Goal: Transaction & Acquisition: Purchase product/service

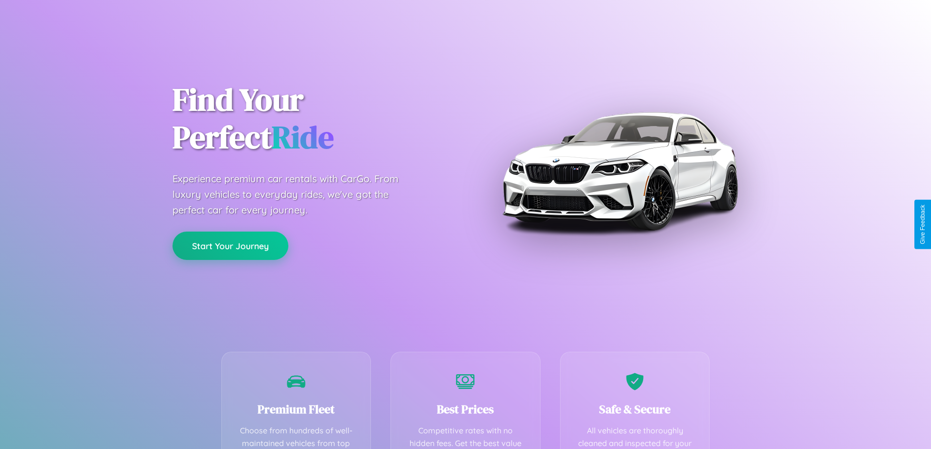
click at [230, 246] on button "Start Your Journey" at bounding box center [230, 246] width 116 height 28
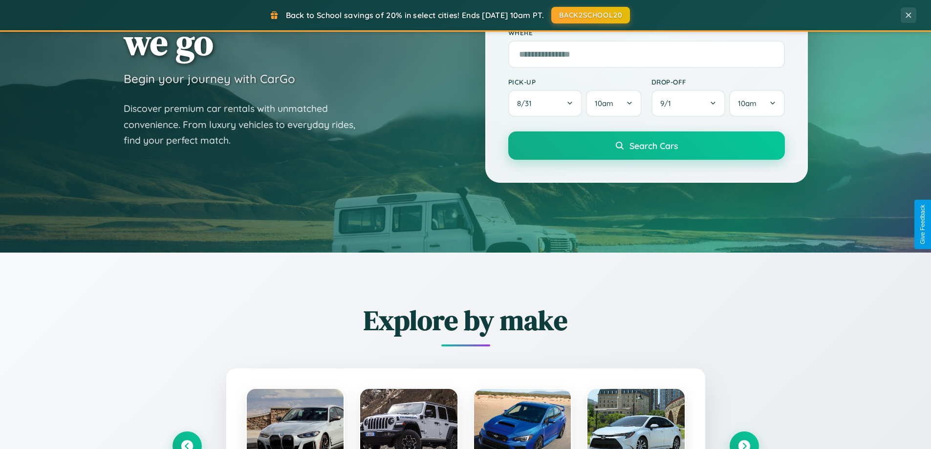
scroll to position [672, 0]
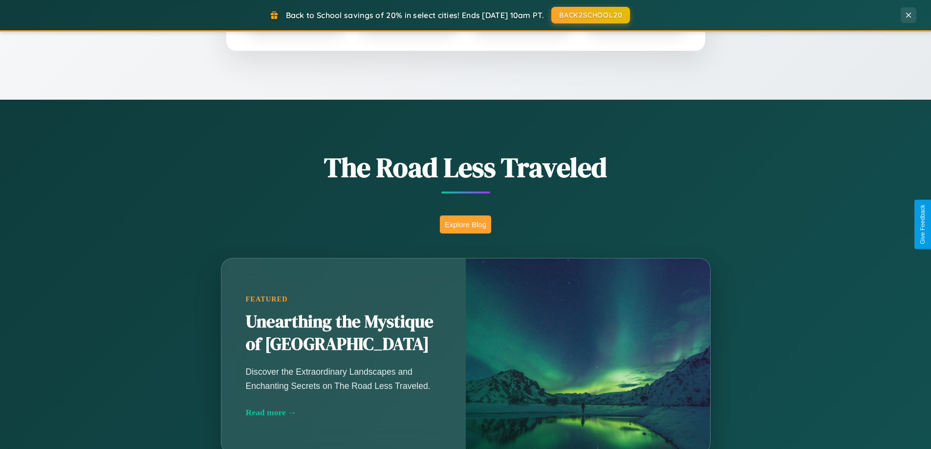
click at [465, 224] on button "Explore Blog" at bounding box center [465, 224] width 51 height 18
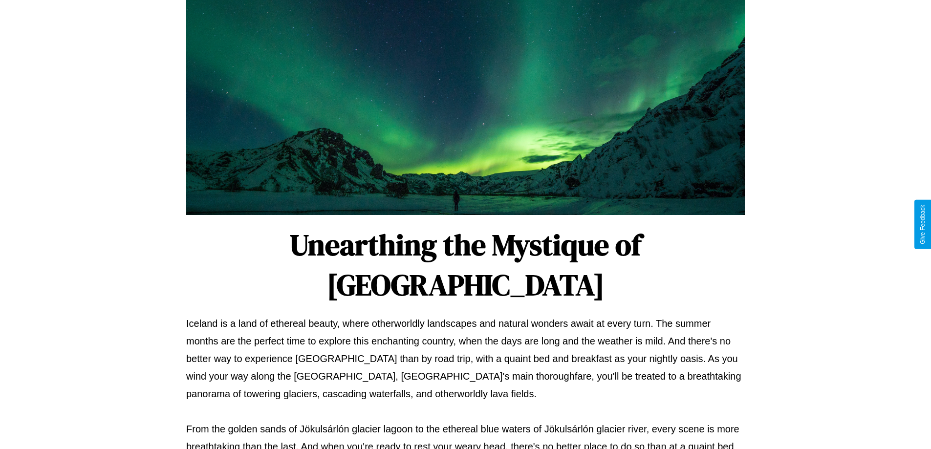
scroll to position [316, 0]
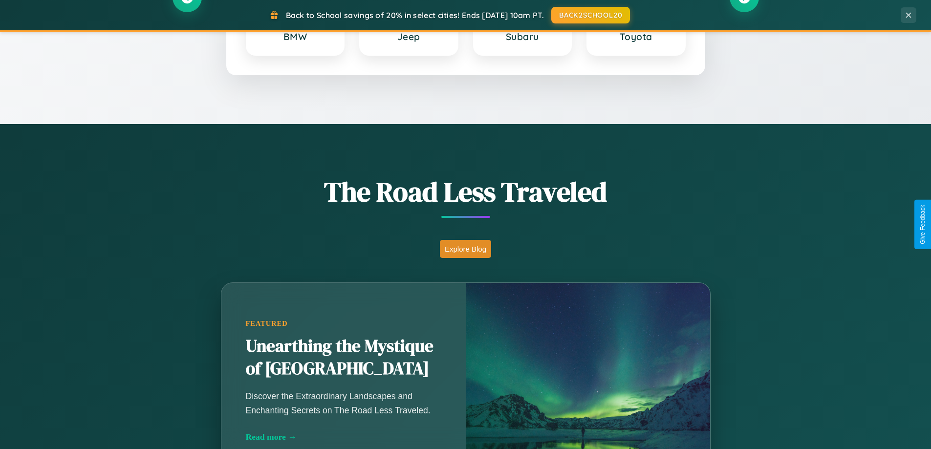
scroll to position [29, 0]
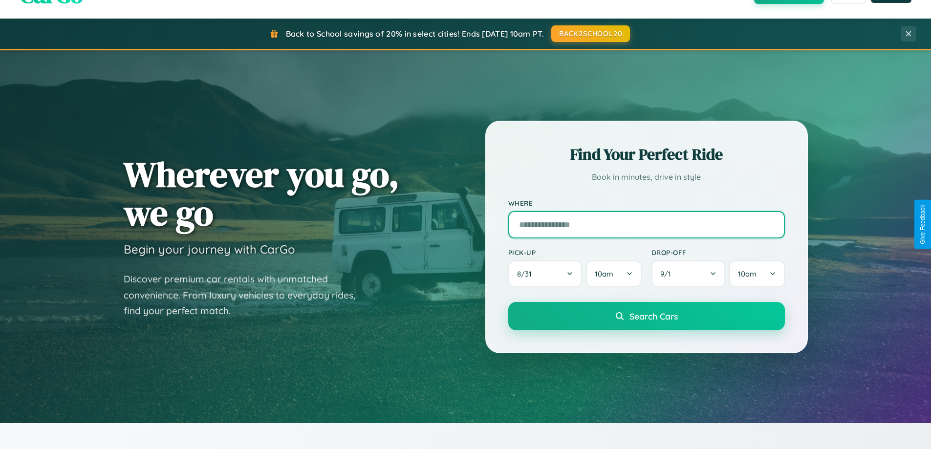
click at [646, 224] on input "text" at bounding box center [646, 224] width 277 height 27
type input "**********"
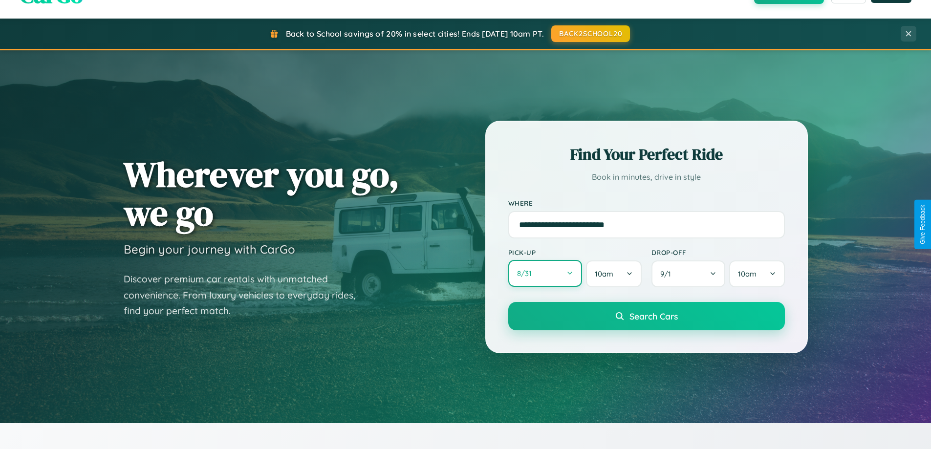
click at [545, 274] on button "8 / 31" at bounding box center [545, 273] width 74 height 27
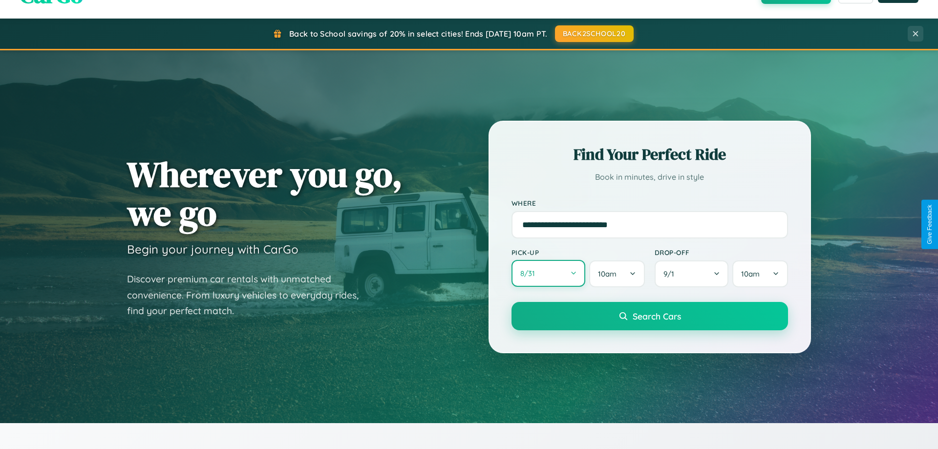
select select "*"
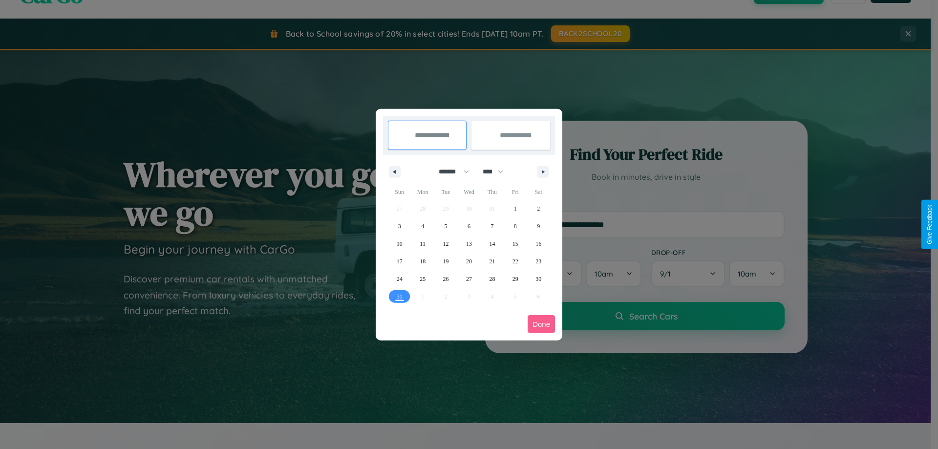
drag, startPoint x: 450, startPoint y: 171, endPoint x: 469, endPoint y: 196, distance: 31.3
click at [450, 171] on select "******* ******** ***** ***** *** **** **** ****** ********* ******* ******** **…" at bounding box center [452, 172] width 42 height 16
drag, startPoint x: 497, startPoint y: 171, endPoint x: 469, endPoint y: 196, distance: 37.4
click at [497, 171] on select "**** **** **** **** **** **** **** **** **** **** **** **** **** **** **** ****…" at bounding box center [492, 172] width 29 height 16
select select "****"
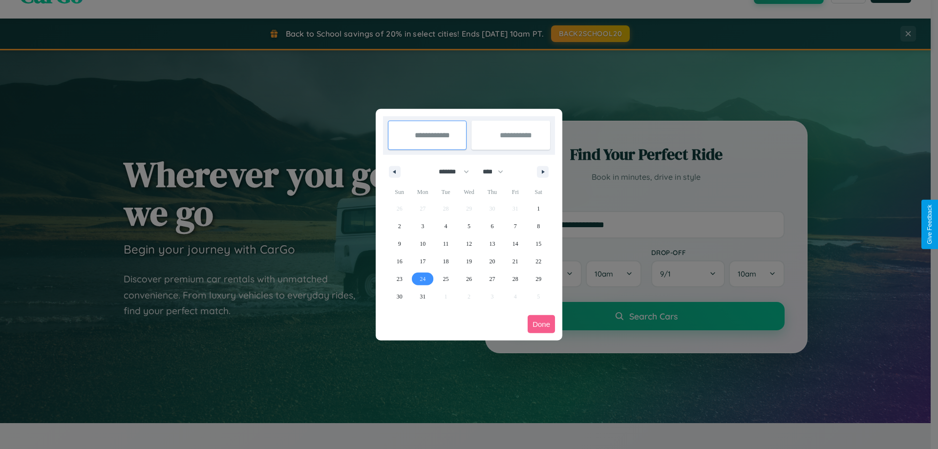
click at [423, 279] on span "24" at bounding box center [423, 279] width 6 height 18
type input "**********"
click at [399, 296] on span "30" at bounding box center [400, 297] width 6 height 18
type input "**********"
click at [541, 324] on button "Done" at bounding box center [541, 324] width 27 height 18
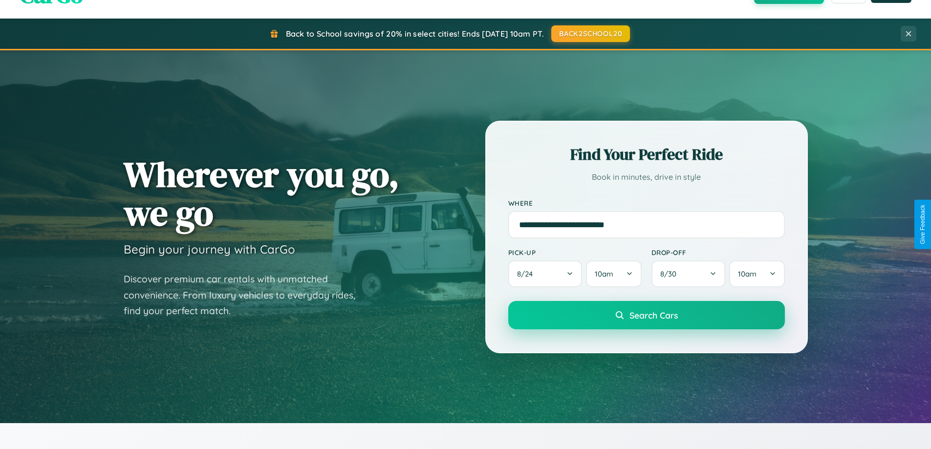
click at [646, 315] on span "Search Cars" at bounding box center [653, 315] width 48 height 11
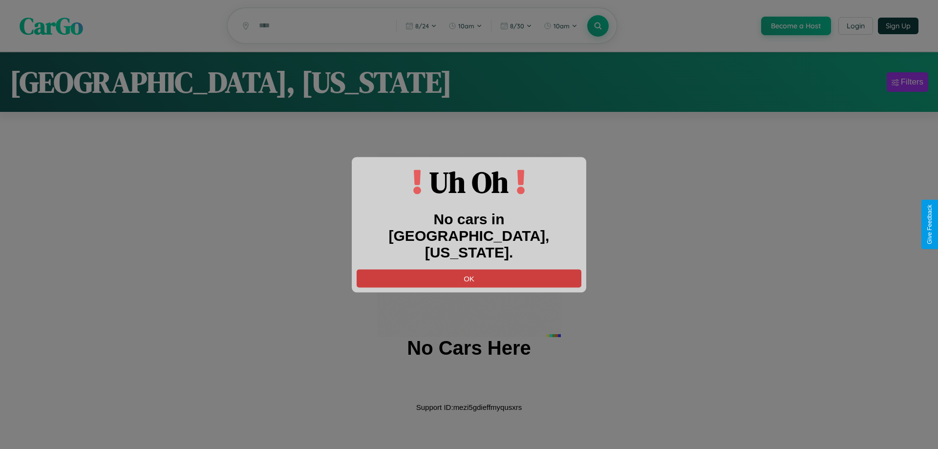
click at [469, 270] on button "OK" at bounding box center [469, 278] width 225 height 18
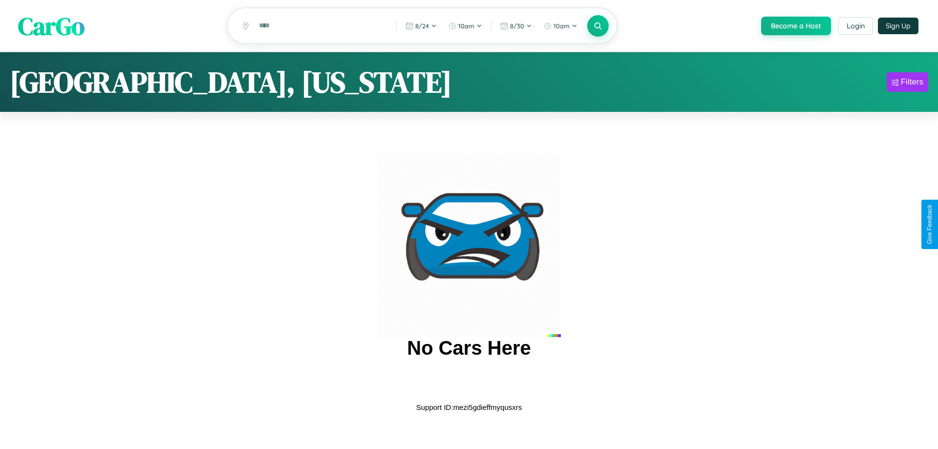
click at [51, 26] on span "CarGo" at bounding box center [51, 26] width 66 height 34
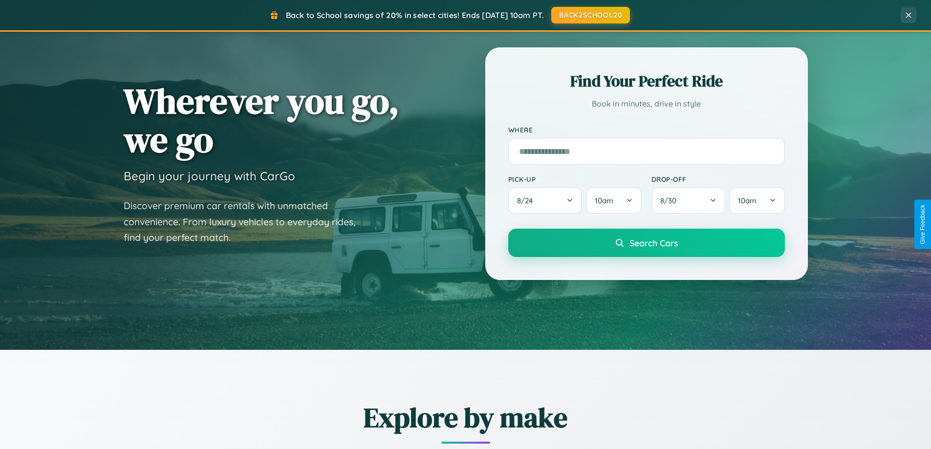
scroll to position [421, 0]
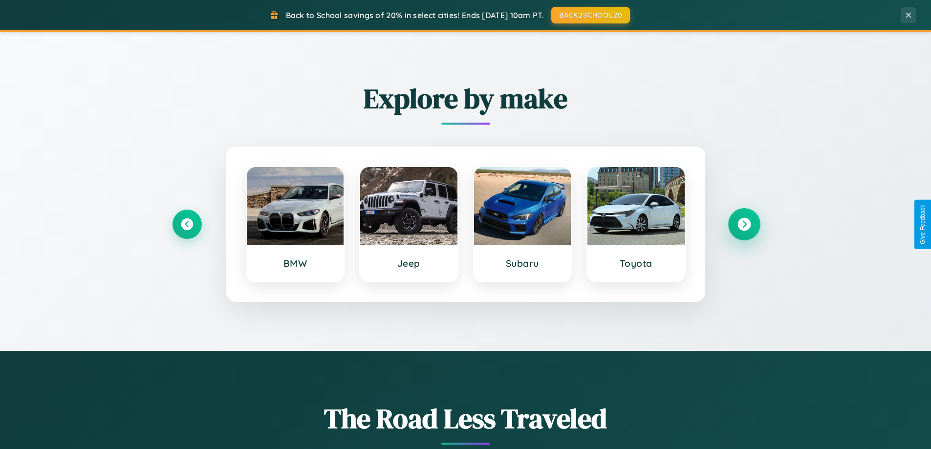
click at [744, 224] on icon at bounding box center [743, 224] width 13 height 13
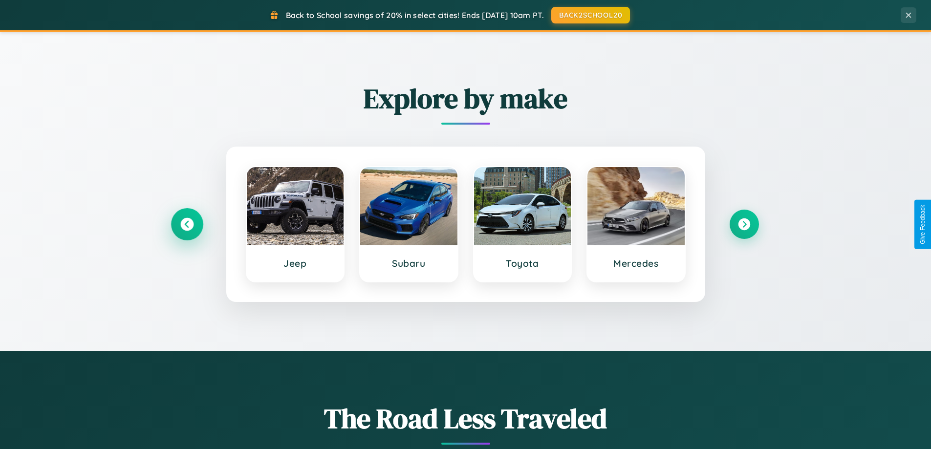
click at [187, 224] on icon at bounding box center [186, 224] width 13 height 13
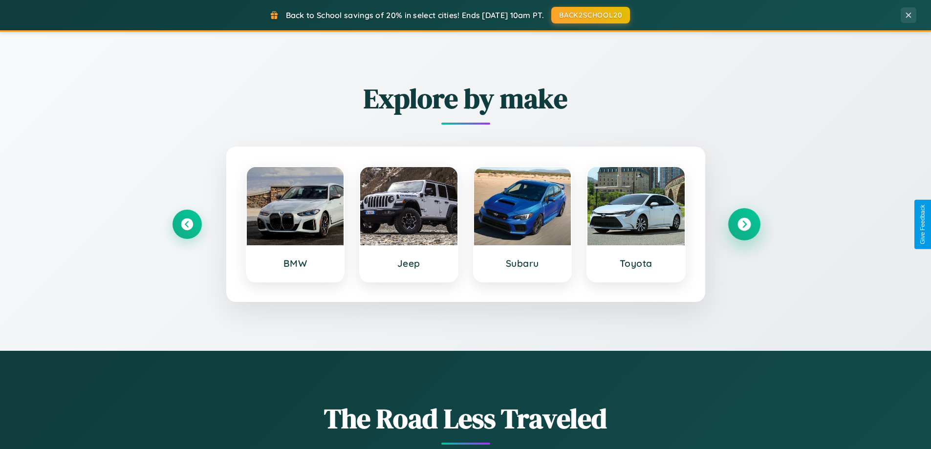
click at [744, 224] on icon at bounding box center [743, 224] width 13 height 13
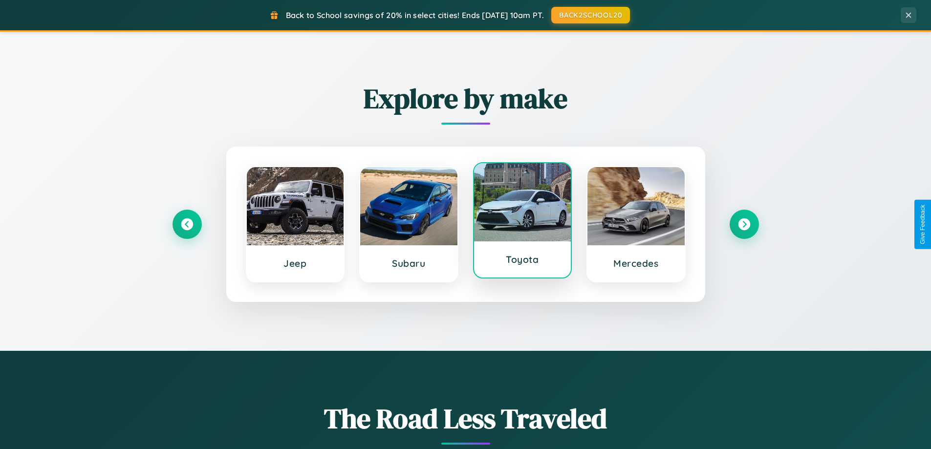
click at [522, 223] on div at bounding box center [522, 202] width 97 height 78
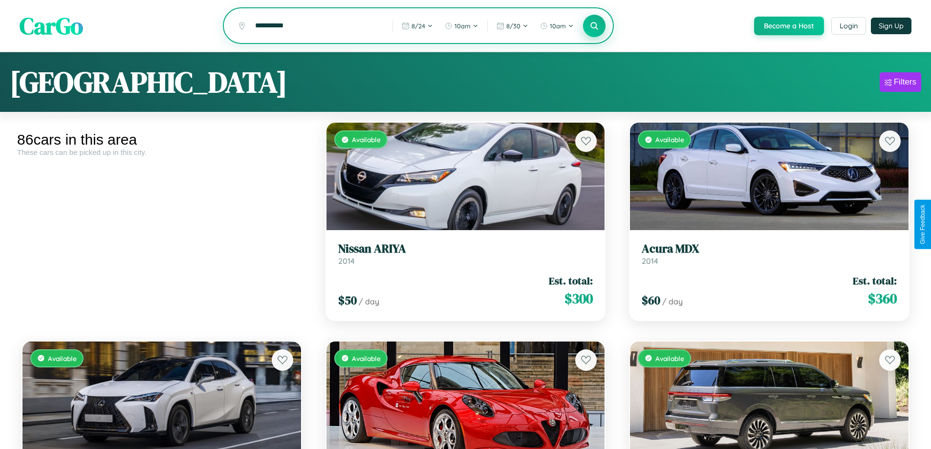
click at [594, 26] on icon at bounding box center [594, 25] width 9 height 9
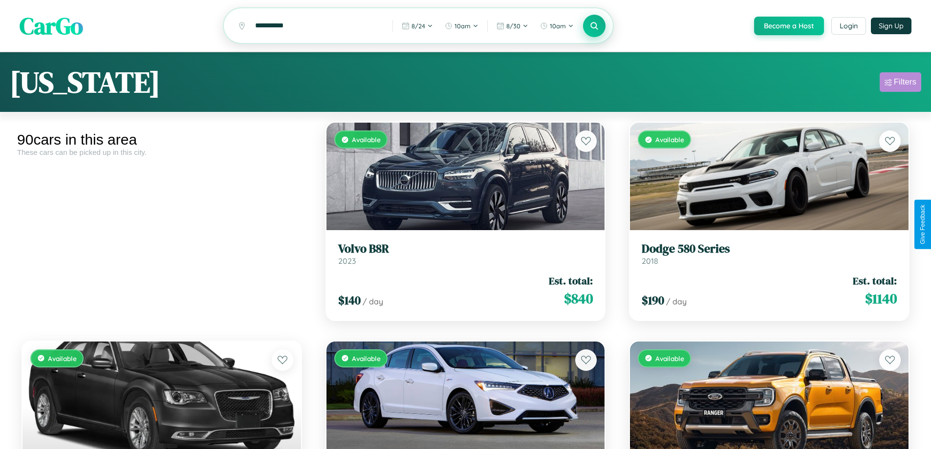
click at [900, 84] on div "Filters" at bounding box center [905, 82] width 22 height 10
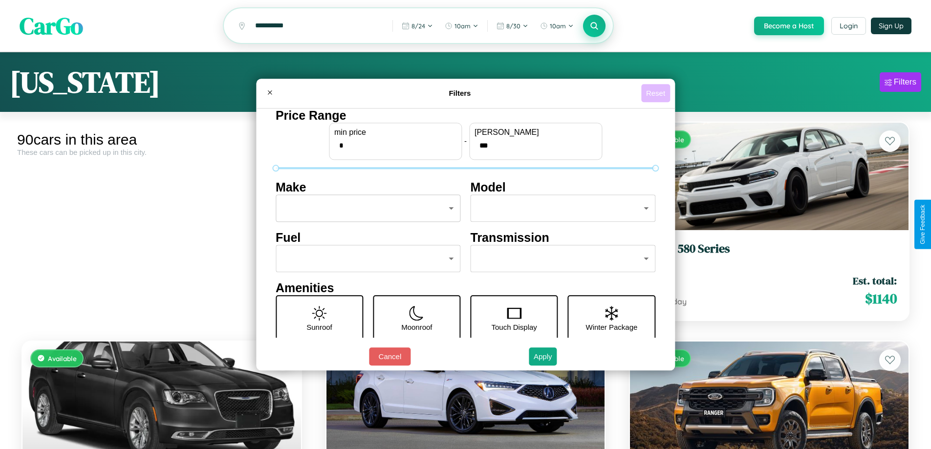
click at [657, 93] on button "Reset" at bounding box center [655, 93] width 29 height 18
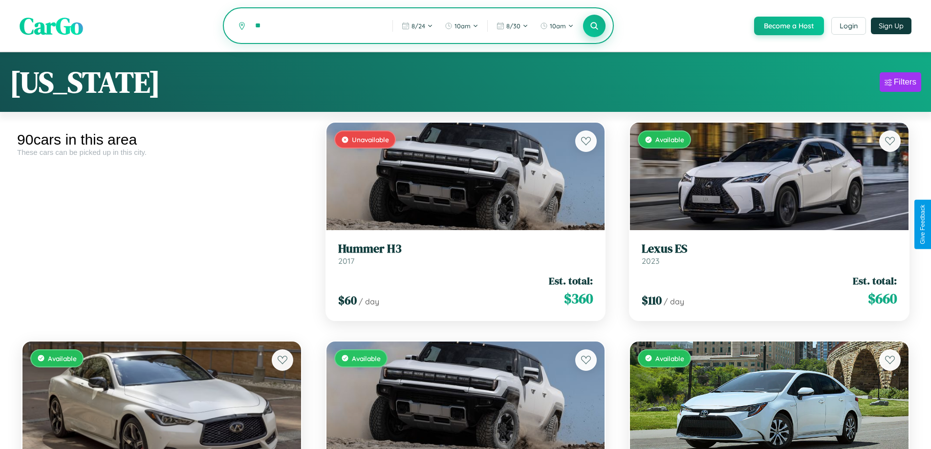
type input "*"
type input "******"
click at [594, 26] on icon at bounding box center [594, 25] width 9 height 9
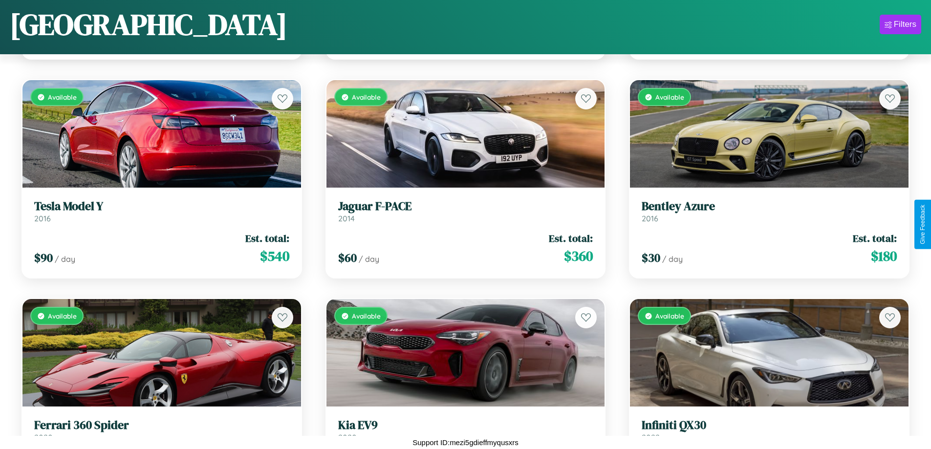
scroll to position [4513, 0]
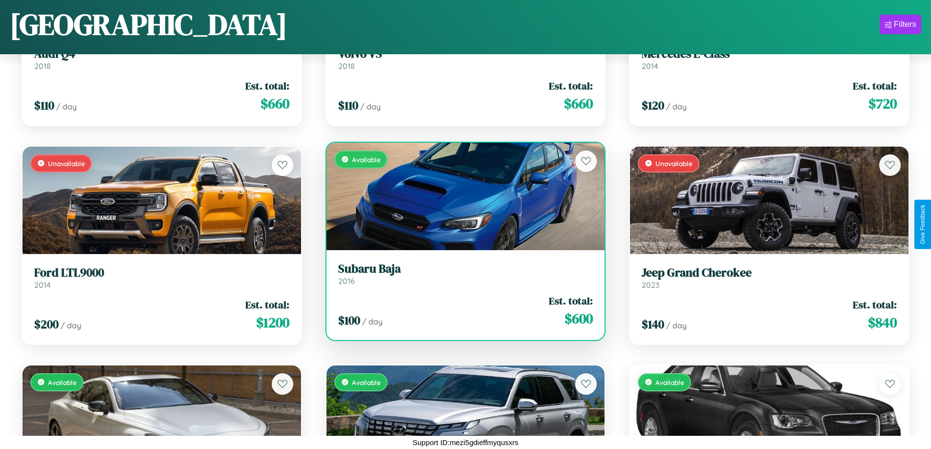
click at [461, 276] on link "Subaru Baja 2016" at bounding box center [465, 274] width 255 height 24
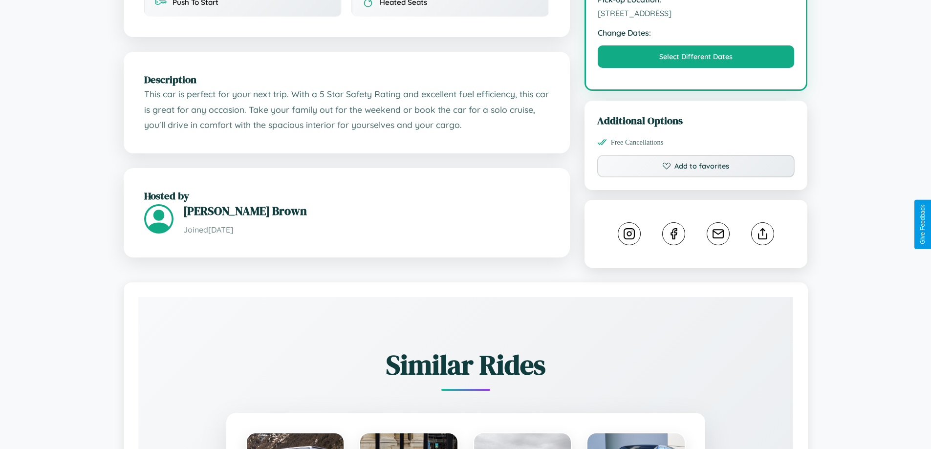
scroll to position [556, 0]
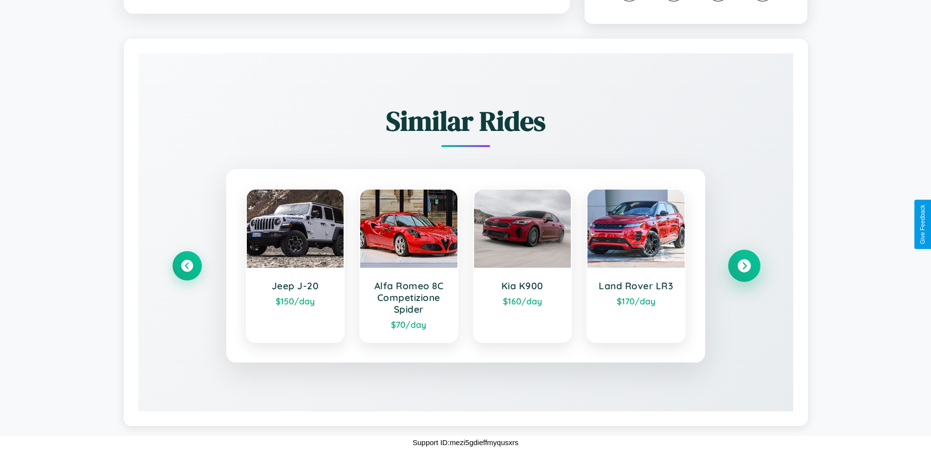
click at [744, 266] on icon at bounding box center [743, 265] width 13 height 13
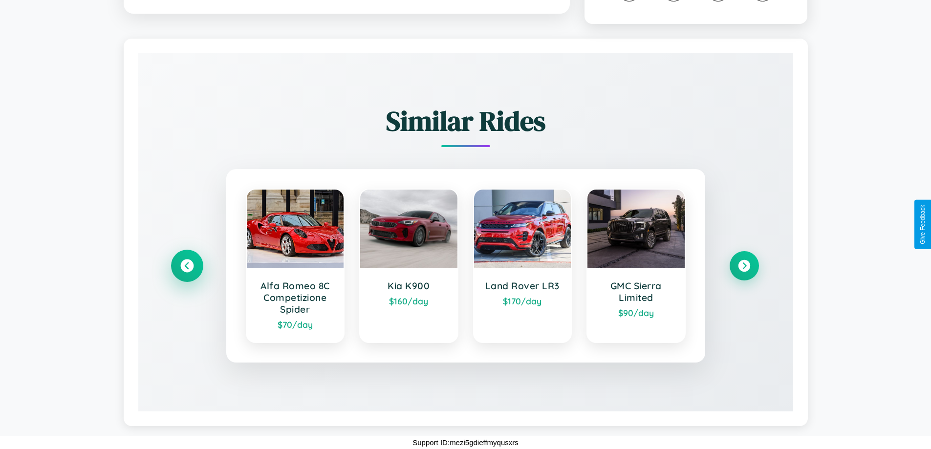
click at [187, 266] on icon at bounding box center [186, 265] width 13 height 13
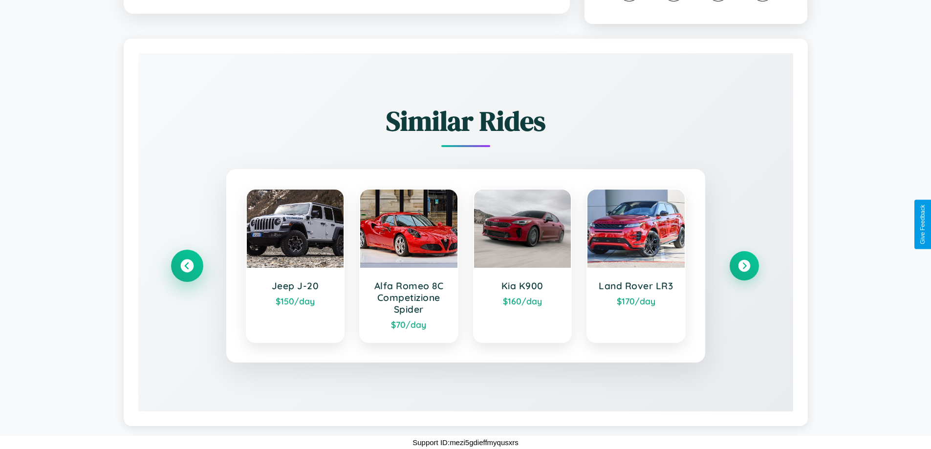
click at [187, 266] on icon at bounding box center [186, 265] width 13 height 13
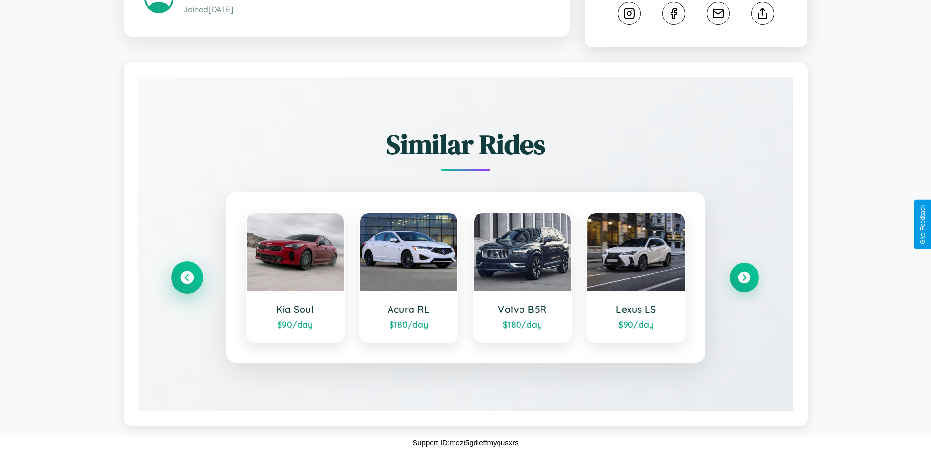
click at [187, 278] on icon at bounding box center [186, 277] width 13 height 13
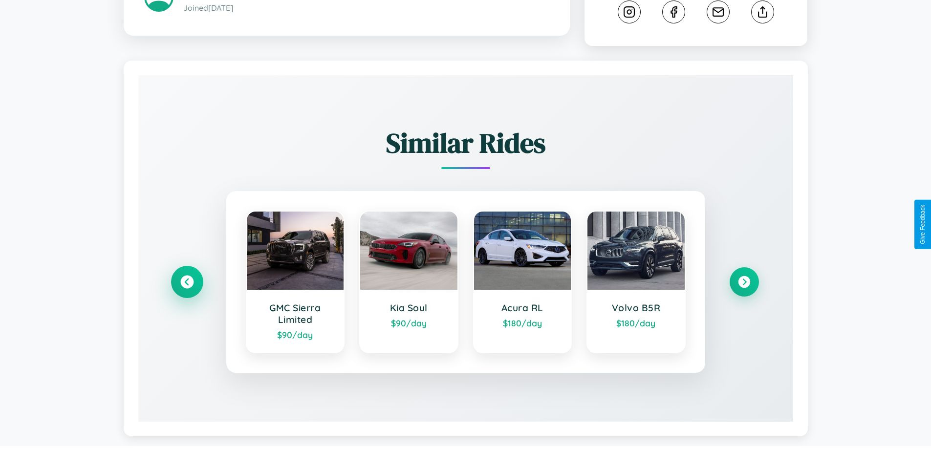
scroll to position [544, 0]
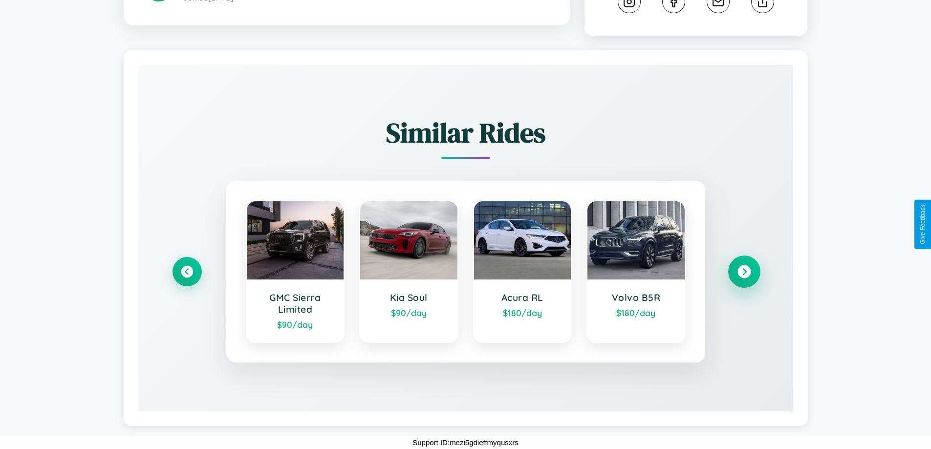
click at [744, 272] on icon at bounding box center [743, 271] width 13 height 13
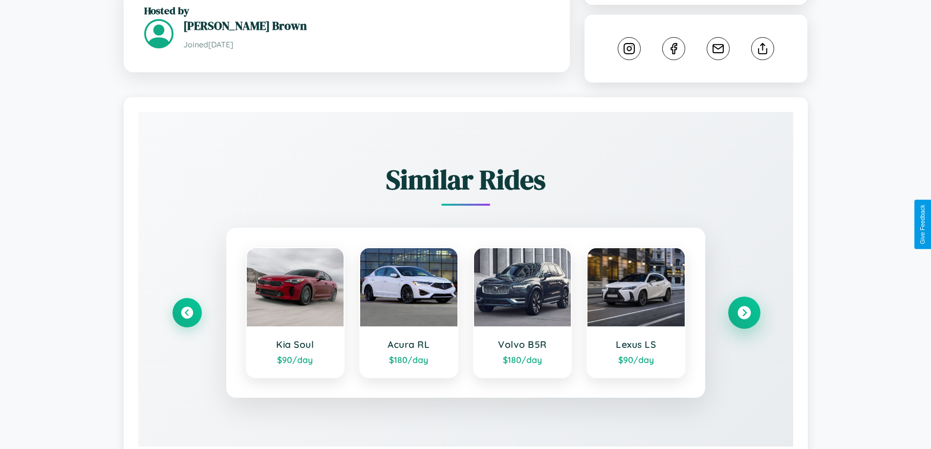
scroll to position [321, 0]
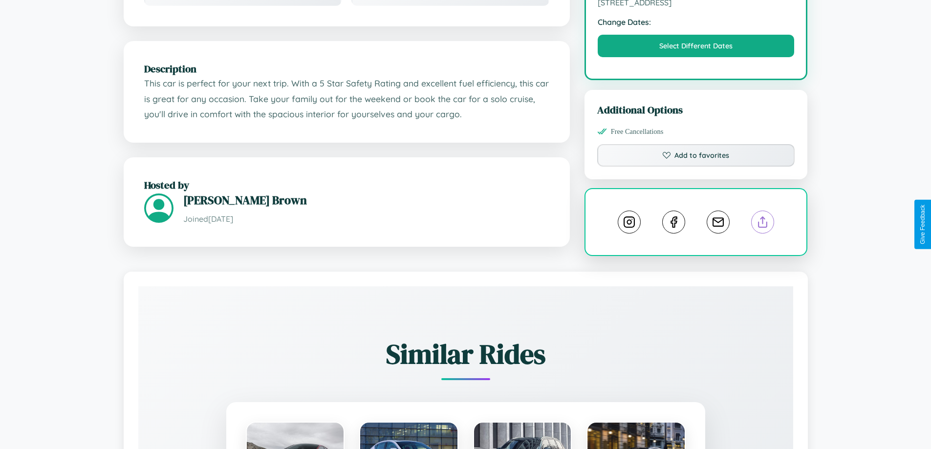
click at [763, 224] on line at bounding box center [763, 220] width 0 height 7
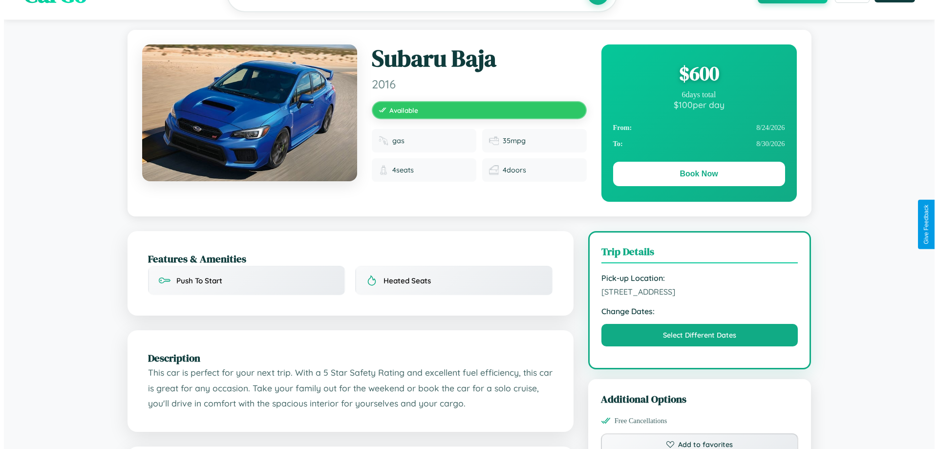
scroll to position [0, 0]
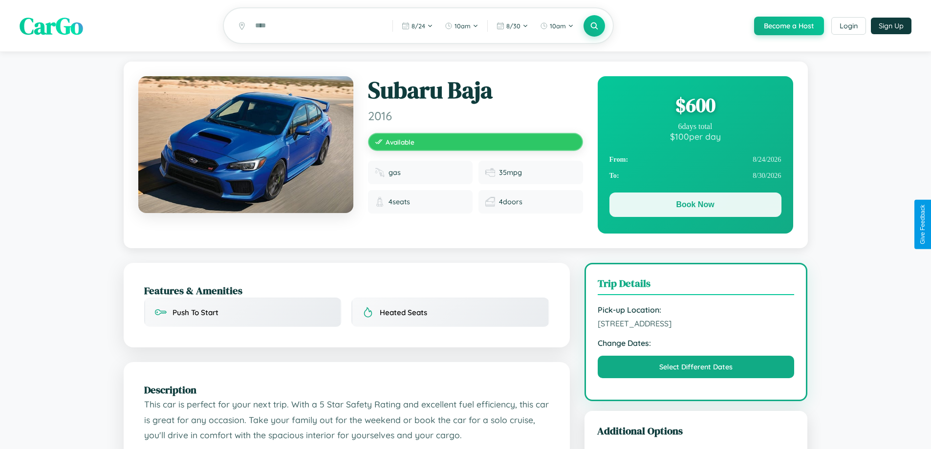
click at [695, 206] on button "Book Now" at bounding box center [695, 205] width 172 height 24
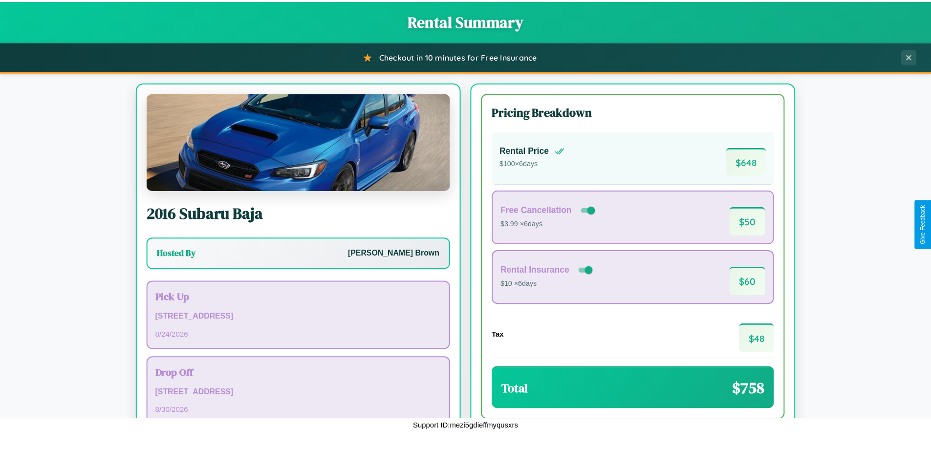
scroll to position [67, 0]
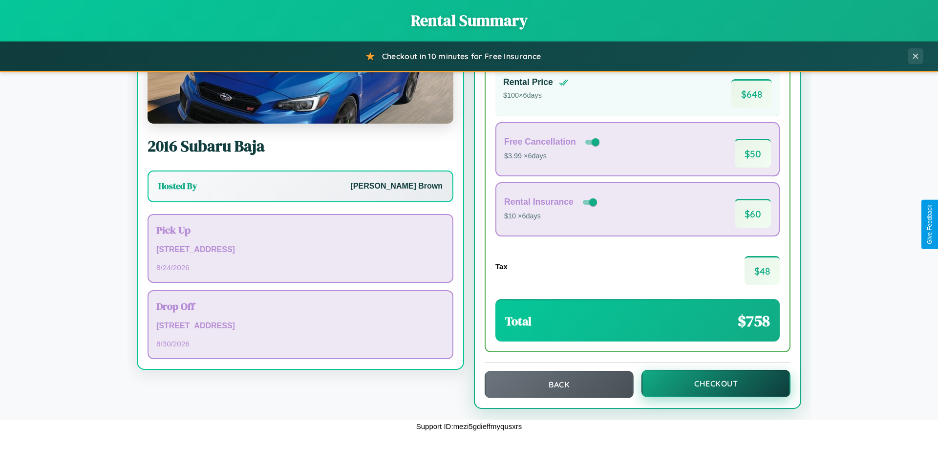
click at [709, 384] on button "Checkout" at bounding box center [716, 383] width 149 height 27
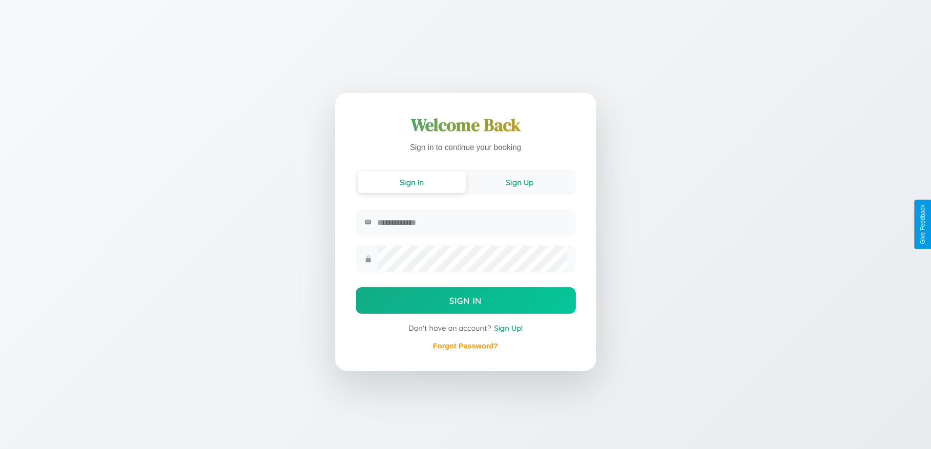
click at [519, 182] on button "Sign Up" at bounding box center [520, 181] width 108 height 21
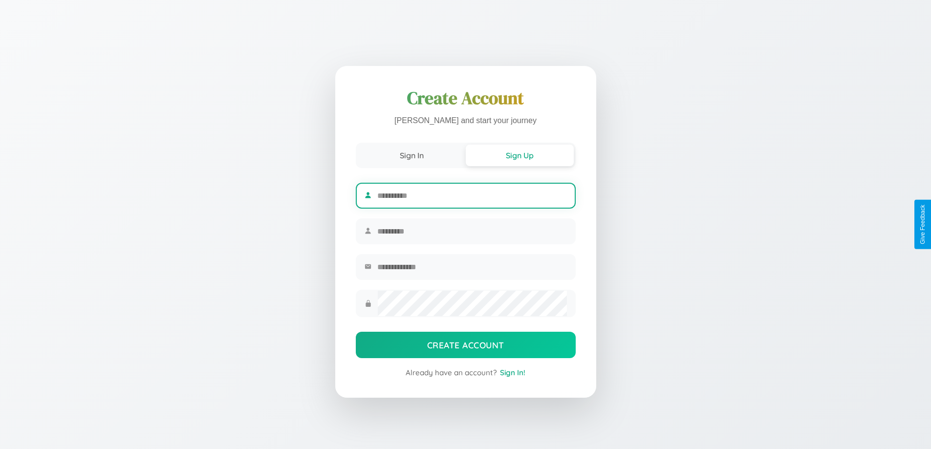
click at [471, 194] on input "text" at bounding box center [471, 196] width 189 height 24
type input "*****"
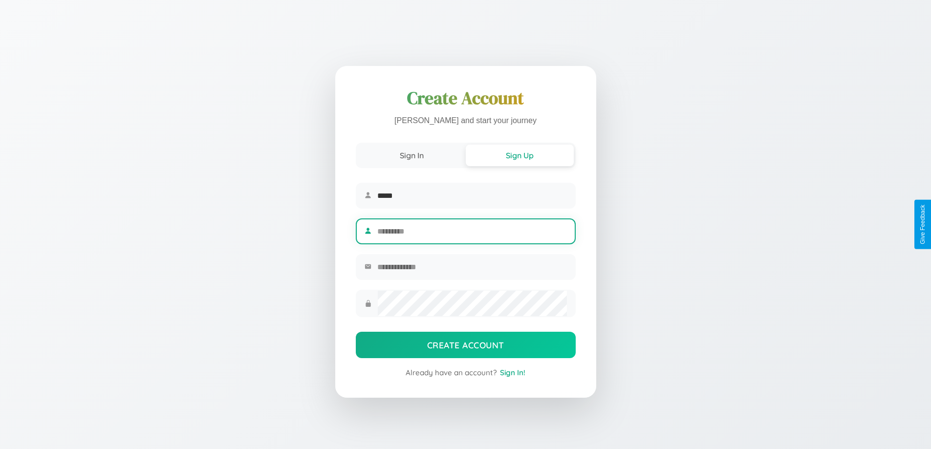
click at [471, 231] on input "text" at bounding box center [471, 231] width 189 height 24
type input "******"
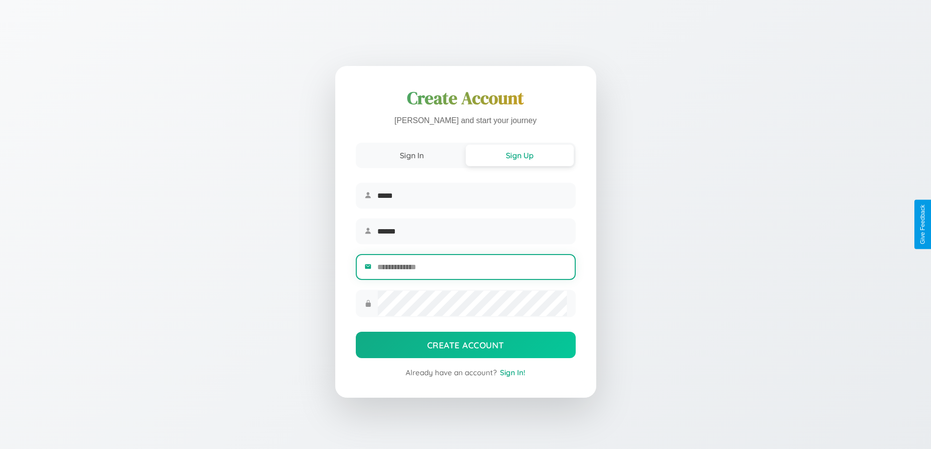
click at [471, 268] on input "email" at bounding box center [471, 267] width 189 height 24
type input "**********"
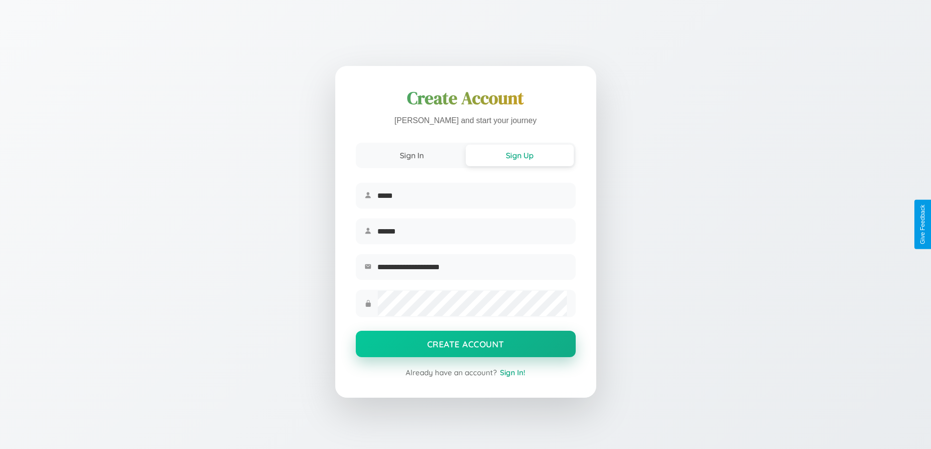
click at [465, 347] on button "Create Account" at bounding box center [466, 344] width 220 height 26
